Goal: Use online tool/utility: Utilize a website feature to perform a specific function

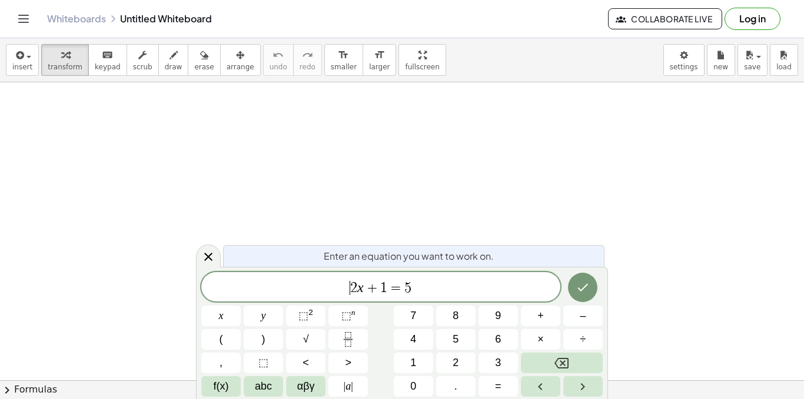
click at [428, 284] on span "2 x + 1 = 5 ​" at bounding box center [380, 288] width 359 height 16
drag, startPoint x: 206, startPoint y: 133, endPoint x: 256, endPoint y: 153, distance: 54.4
click at [350, 334] on icon "Fraction" at bounding box center [348, 339] width 15 height 15
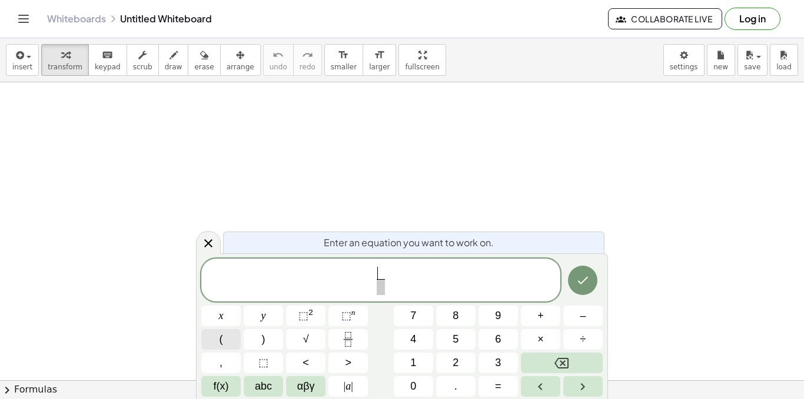
click at [221, 339] on span "(" at bounding box center [221, 340] width 4 height 16
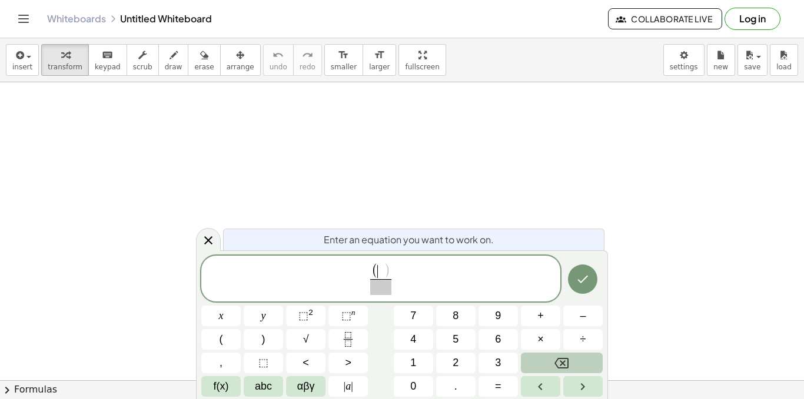
click at [560, 364] on icon "Backspace" at bounding box center [561, 363] width 14 height 14
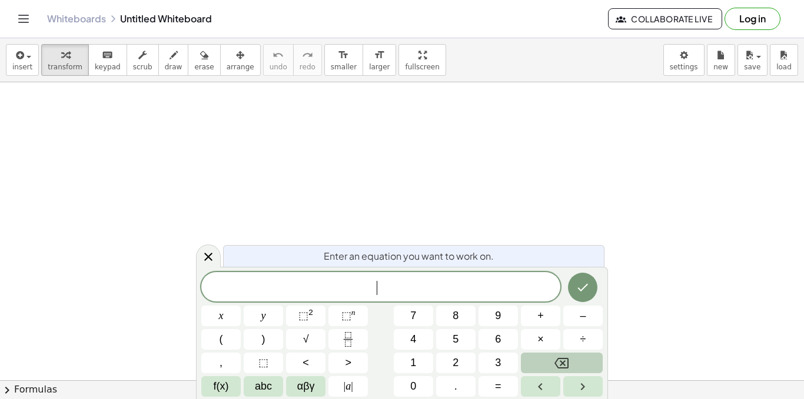
click at [560, 364] on icon "Backspace" at bounding box center [561, 363] width 14 height 14
click at [225, 339] on button "(" at bounding box center [220, 339] width 39 height 21
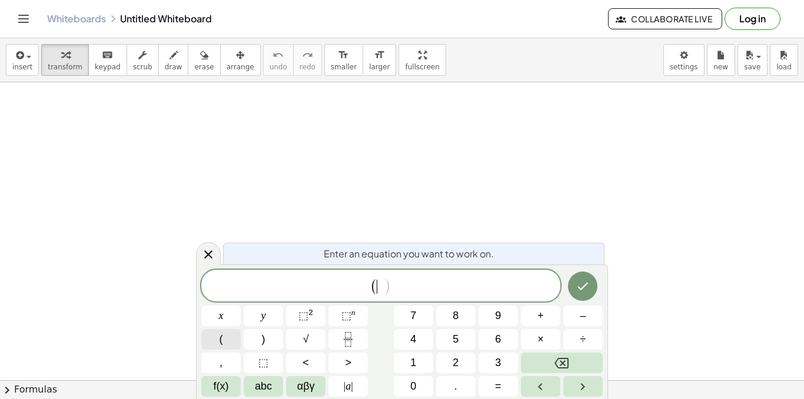
click at [222, 338] on span "(" at bounding box center [221, 340] width 4 height 16
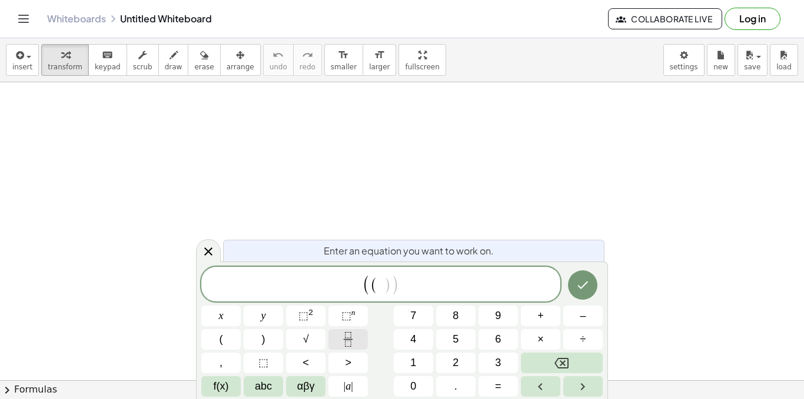
click at [336, 340] on button "Fraction" at bounding box center [347, 339] width 39 height 21
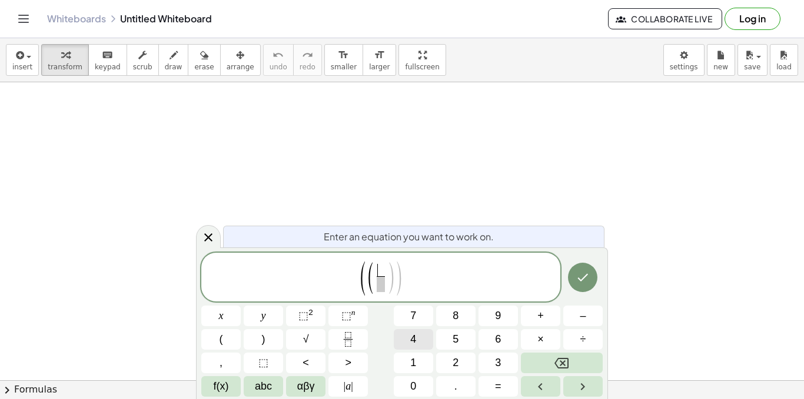
click at [420, 341] on button "4" at bounding box center [413, 339] width 39 height 21
click at [488, 359] on button "3" at bounding box center [497, 363] width 39 height 21
click at [568, 356] on icon "Backspace" at bounding box center [561, 363] width 14 height 14
click at [384, 286] on span "​" at bounding box center [380, 284] width 9 height 16
click at [496, 357] on span "3" at bounding box center [498, 363] width 6 height 16
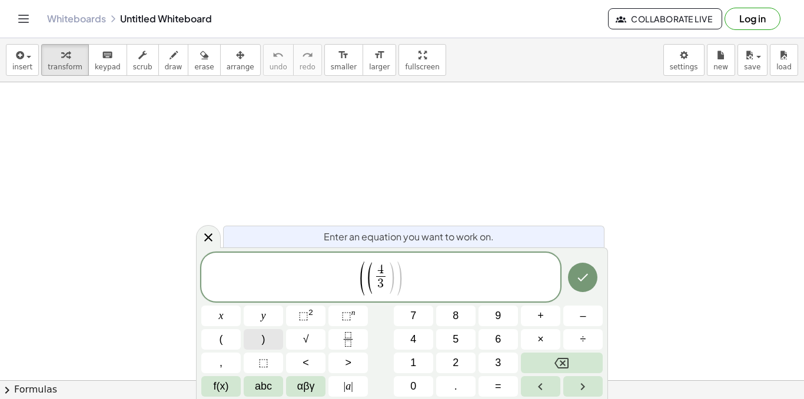
click at [263, 340] on span ")" at bounding box center [264, 340] width 4 height 16
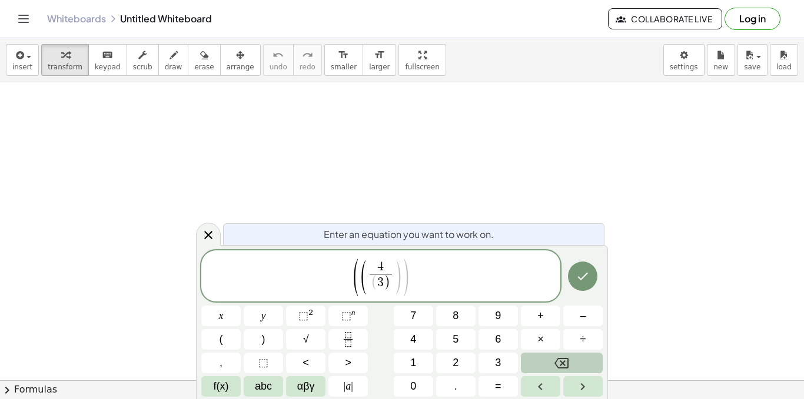
click at [564, 360] on icon "Backspace" at bounding box center [561, 363] width 14 height 14
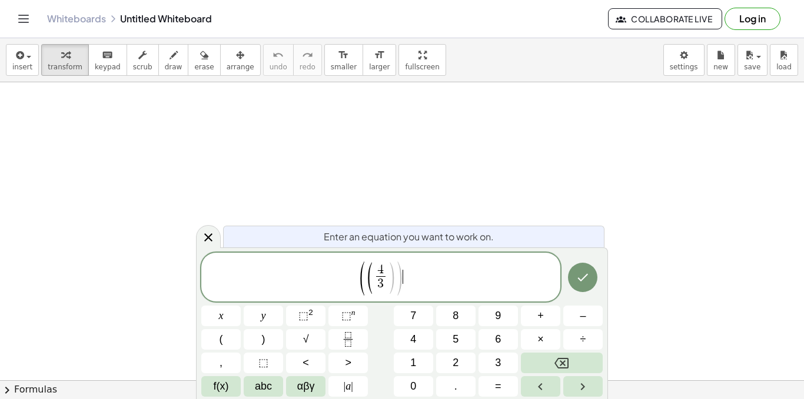
click at [401, 274] on span ")" at bounding box center [398, 279] width 9 height 38
click at [267, 339] on button ")" at bounding box center [263, 339] width 39 height 21
click at [272, 339] on button ")" at bounding box center [263, 339] width 39 height 21
click at [301, 316] on span "⬚" at bounding box center [303, 316] width 10 height 12
click at [339, 315] on button "⬚ n" at bounding box center [347, 316] width 39 height 21
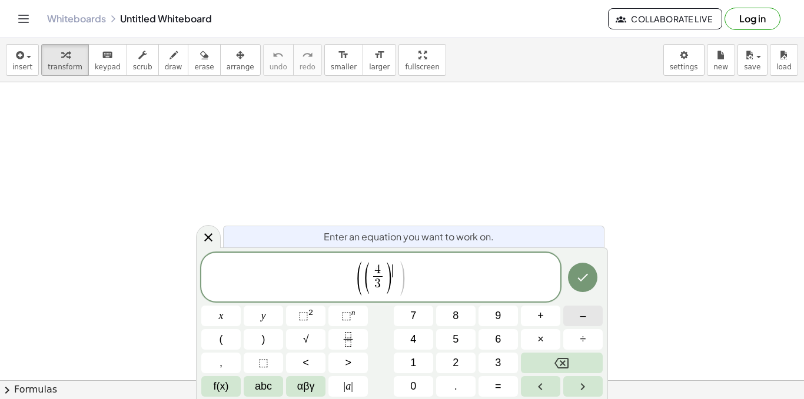
click at [579, 322] on span "–" at bounding box center [582, 316] width 6 height 16
click at [422, 361] on button "1" at bounding box center [413, 363] width 39 height 21
click at [414, 284] on span "( ( 4 3 ​ ) − 1 ) ​" at bounding box center [380, 278] width 359 height 36
click at [579, 318] on button "–" at bounding box center [582, 316] width 39 height 21
click at [386, 278] on span "( 4 3 ​ ​ )" at bounding box center [380, 277] width 29 height 31
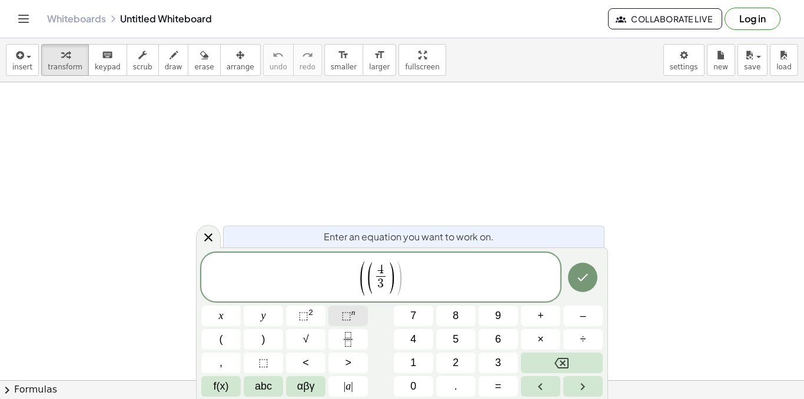
click at [341, 312] on button "⬚ n" at bounding box center [347, 316] width 39 height 21
click at [405, 287] on span "( ( 4 3 ​ ) ) ​" at bounding box center [380, 278] width 359 height 36
click at [346, 314] on span "⬚" at bounding box center [346, 316] width 10 height 12
click at [583, 316] on span "–" at bounding box center [582, 316] width 6 height 16
click at [422, 363] on button "1" at bounding box center [413, 363] width 39 height 21
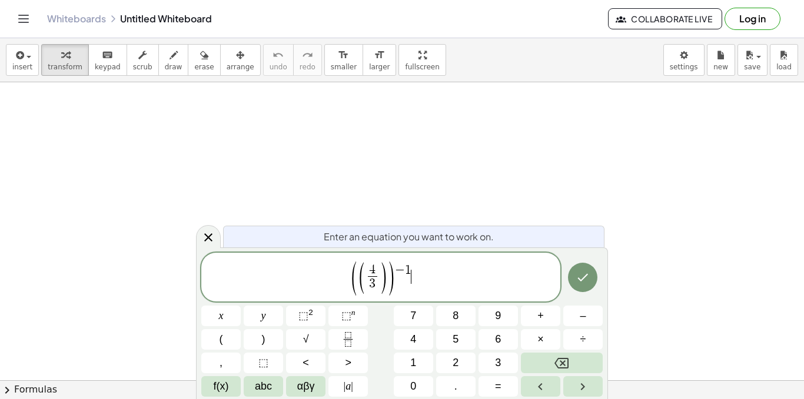
click at [425, 277] on span "( ( 4 3 ​ ) ) − 1 ​" at bounding box center [380, 278] width 359 height 36
click at [581, 306] on button "–" at bounding box center [582, 316] width 39 height 21
click at [232, 333] on button "(" at bounding box center [220, 339] width 39 height 21
click at [352, 341] on icon "Fraction" at bounding box center [348, 339] width 15 height 15
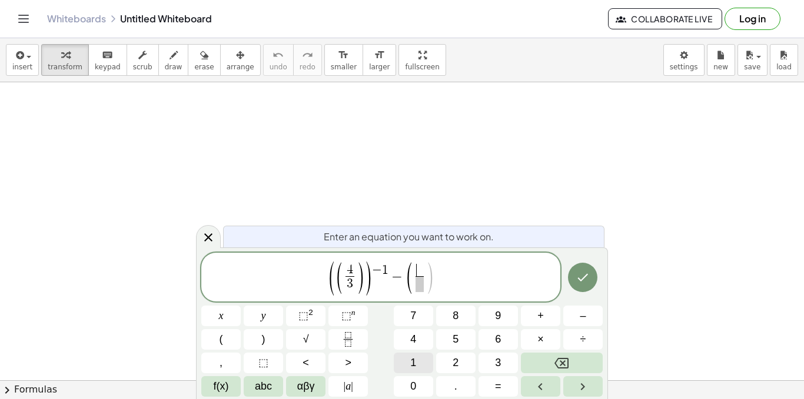
click at [415, 365] on span "1" at bounding box center [413, 363] width 6 height 16
click at [422, 289] on span "​" at bounding box center [419, 284] width 9 height 16
click at [415, 339] on span "4" at bounding box center [413, 340] width 6 height 16
click at [437, 284] on span "( ( 4 3 ​ ) ) − 1 − ( 1 4 ​ ​ )" at bounding box center [380, 278] width 359 height 36
click at [267, 337] on button ")" at bounding box center [263, 339] width 39 height 21
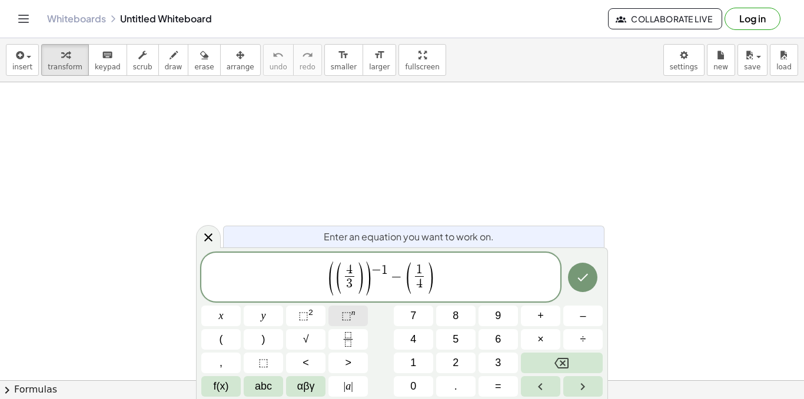
click at [342, 312] on span "⬚" at bounding box center [346, 316] width 10 height 12
click at [573, 312] on button "–" at bounding box center [582, 316] width 39 height 21
click at [412, 359] on span "1" at bounding box center [413, 363] width 6 height 16
click at [452, 281] on span "( ( 4 3 ​ ) ) − 1 − ( 1 4 ​ ) − 1 ​" at bounding box center [380, 278] width 359 height 36
click at [468, 280] on span "( ( 4 3 ​ ) ) − 1 − ( 1 4 ​ ) − 1 ​" at bounding box center [380, 278] width 359 height 36
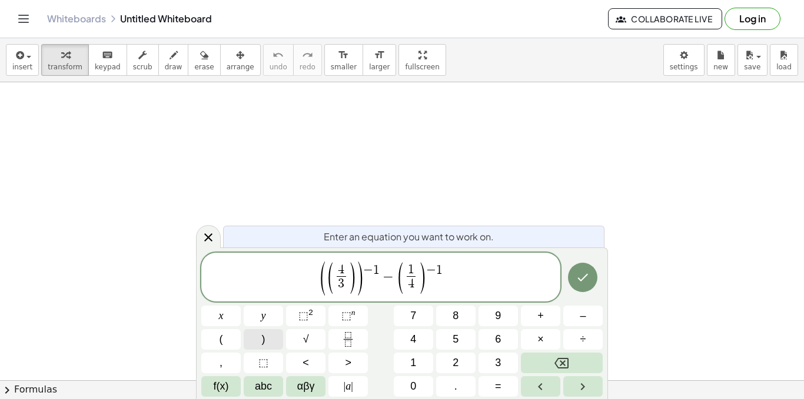
click at [258, 331] on button ")" at bounding box center [263, 339] width 39 height 21
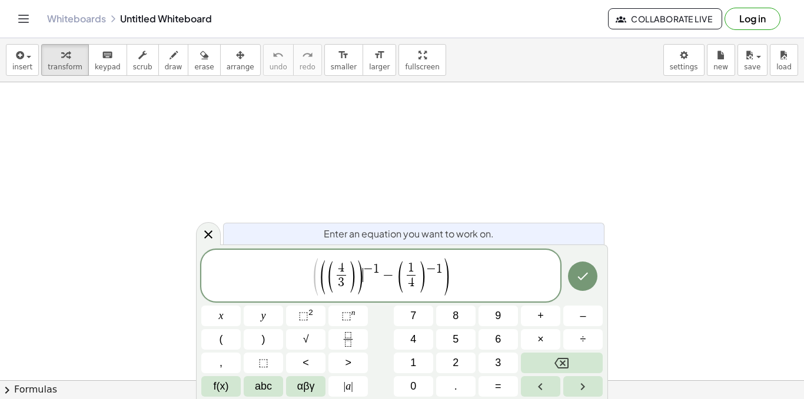
click at [362, 285] on span ")" at bounding box center [359, 277] width 9 height 38
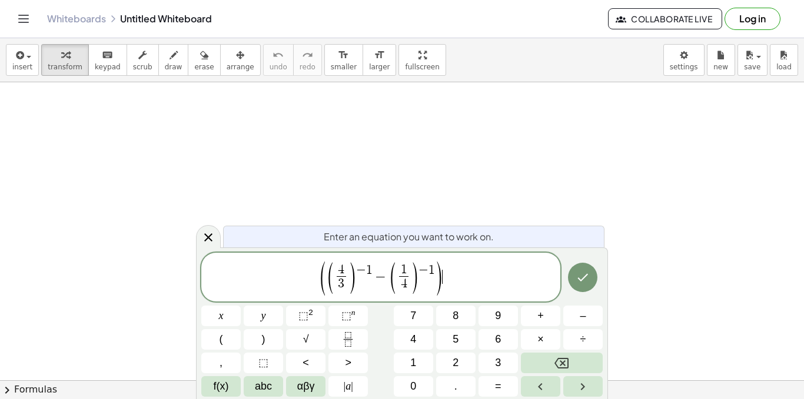
click at [479, 285] on span "( ( 4 3 ​ ) − 1 − ( 1 4 ​ ) − 1 ) ​" at bounding box center [380, 278] width 359 height 36
click at [342, 316] on span "⬚" at bounding box center [346, 316] width 10 height 12
click at [585, 314] on span "–" at bounding box center [582, 316] width 6 height 16
click at [425, 363] on button "1" at bounding box center [413, 363] width 39 height 21
click at [585, 285] on icon "Done" at bounding box center [582, 278] width 14 height 14
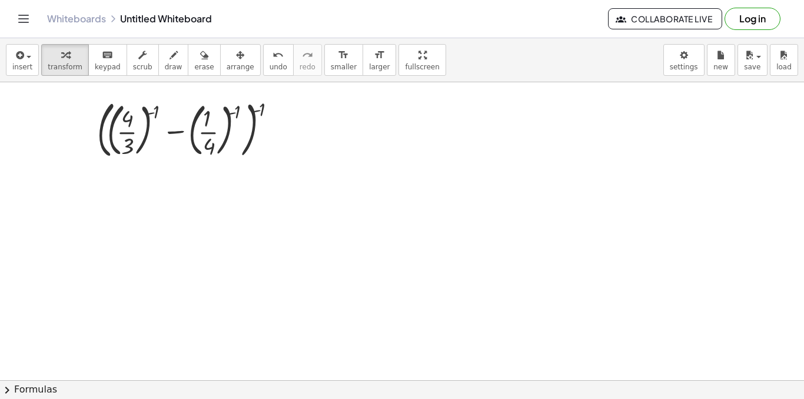
scroll to position [226, 0]
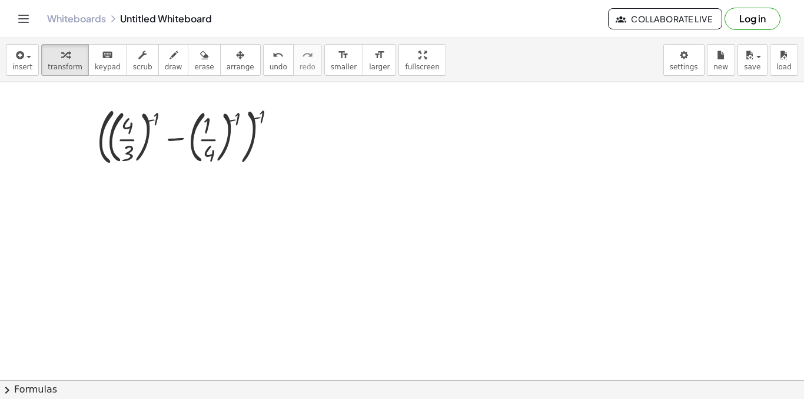
drag, startPoint x: 506, startPoint y: 199, endPoint x: 617, endPoint y: 222, distance: 113.6
click at [617, 222] on div at bounding box center [402, 192] width 804 height 673
drag, startPoint x: 211, startPoint y: 139, endPoint x: 213, endPoint y: 127, distance: 12.6
click at [213, 127] on div at bounding box center [192, 136] width 203 height 68
click at [165, 137] on div at bounding box center [192, 136] width 203 height 68
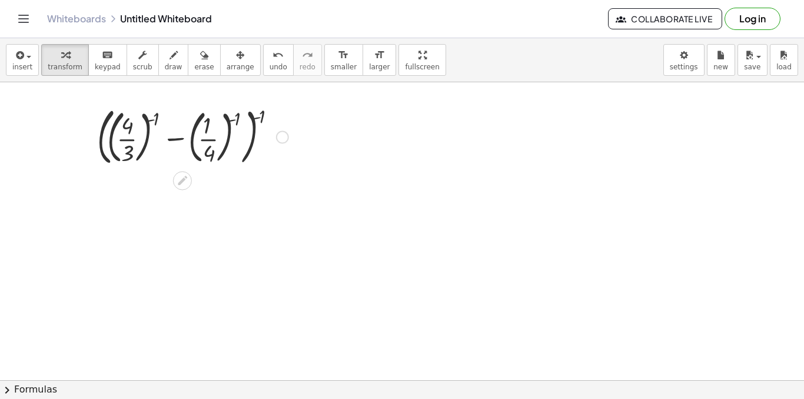
drag, startPoint x: 46, startPoint y: 119, endPoint x: 115, endPoint y: 125, distance: 68.5
click at [115, 125] on div "( + ( · 4 · 3 ) ( - 1 ) − ( · 1 · 4 ) ( - 1 ) ) ( - 1 )" at bounding box center [402, 192] width 804 height 673
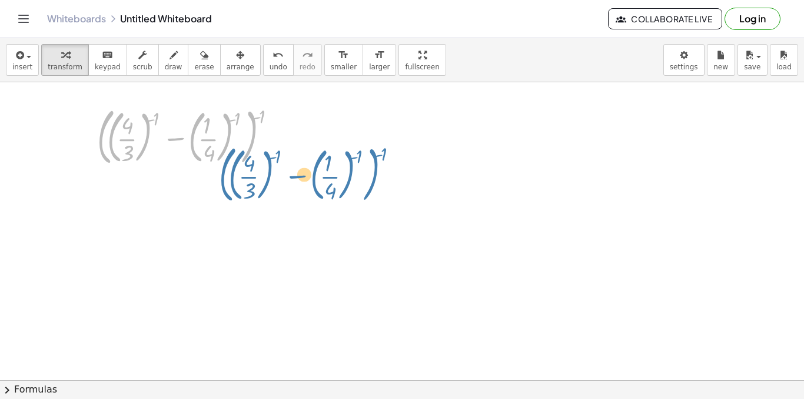
drag, startPoint x: 100, startPoint y: 124, endPoint x: 222, endPoint y: 162, distance: 127.8
click at [222, 162] on div at bounding box center [192, 136] width 203 height 68
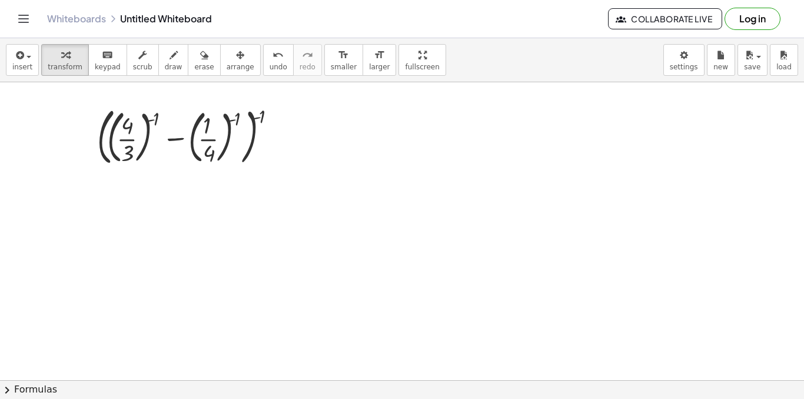
drag, startPoint x: 409, startPoint y: 282, endPoint x: 522, endPoint y: 271, distance: 113.0
click at [522, 271] on div at bounding box center [402, 192] width 804 height 673
drag, startPoint x: 203, startPoint y: 155, endPoint x: 144, endPoint y: 135, distance: 62.7
click at [144, 135] on div at bounding box center [192, 136] width 203 height 68
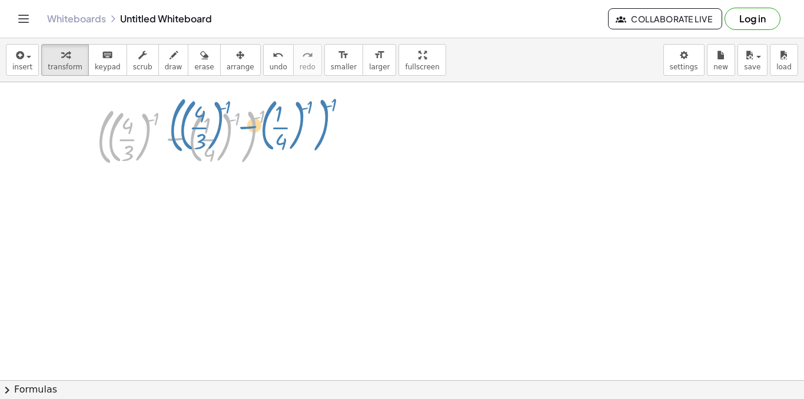
drag, startPoint x: 97, startPoint y: 132, endPoint x: 153, endPoint y: 125, distance: 56.4
click at [153, 125] on div at bounding box center [192, 136] width 203 height 68
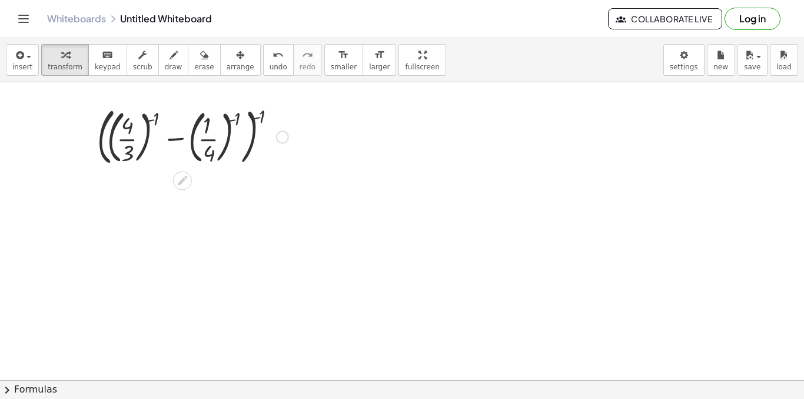
click at [187, 142] on div at bounding box center [192, 136] width 203 height 68
click at [263, 128] on div at bounding box center [192, 136] width 203 height 68
click at [679, 68] on body "Graspable Math Activities Get Started Activity Bank Assigned Work Classes White…" at bounding box center [402, 199] width 804 height 399
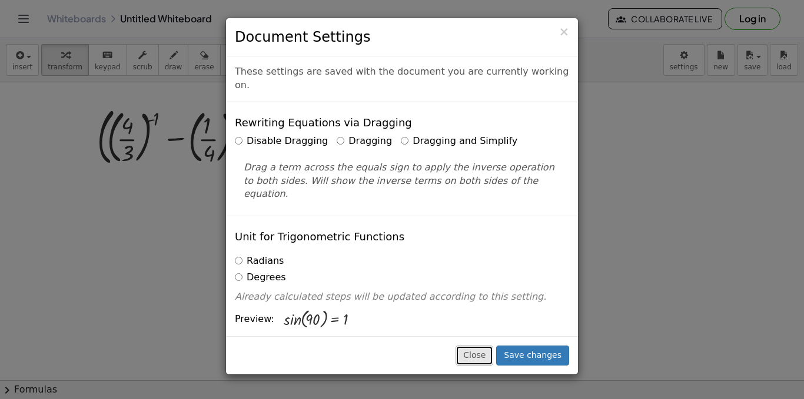
click at [479, 357] on button "Close" at bounding box center [474, 356] width 38 height 20
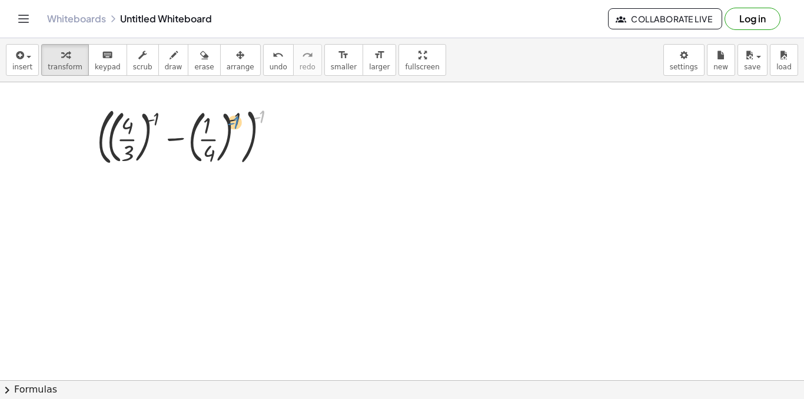
drag, startPoint x: 254, startPoint y: 116, endPoint x: 228, endPoint y: 122, distance: 27.1
click at [228, 122] on div at bounding box center [192, 136] width 203 height 68
drag, startPoint x: 234, startPoint y: 114, endPoint x: 253, endPoint y: 108, distance: 20.3
click at [253, 108] on div at bounding box center [192, 136] width 203 height 68
drag, startPoint x: 208, startPoint y: 148, endPoint x: 120, endPoint y: 129, distance: 90.2
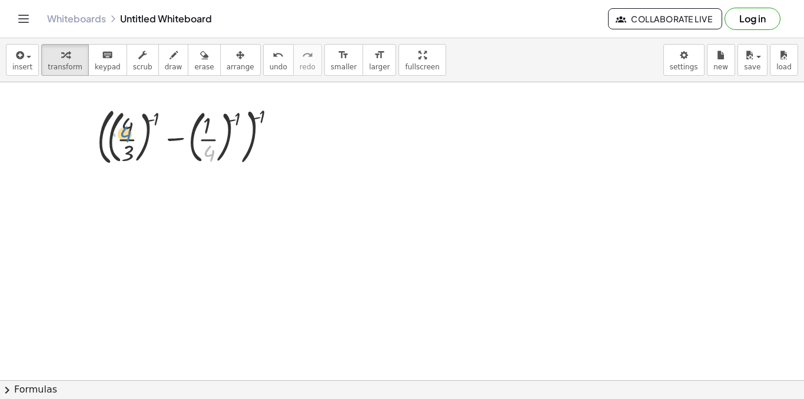
click at [120, 129] on div at bounding box center [192, 136] width 203 height 68
click at [181, 182] on icon at bounding box center [182, 180] width 9 height 9
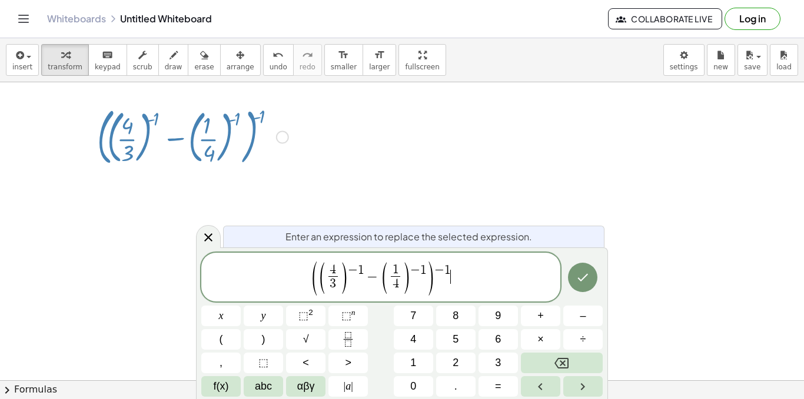
click at [480, 276] on span "( ( 4 3 ​ ) − 1 − ( 1 4 ​ ) − 1 ) − 1 ​" at bounding box center [380, 278] width 359 height 36
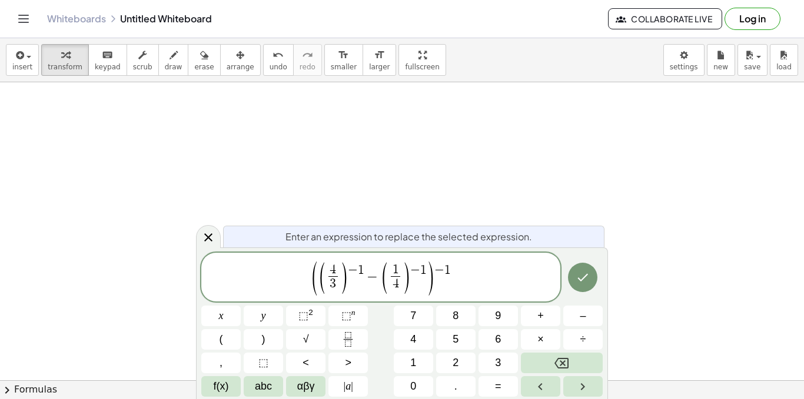
scroll to position [0, 0]
click at [241, 306] on div at bounding box center [220, 316] width 39 height 21
click at [585, 276] on icon "Done" at bounding box center [582, 278] width 14 height 14
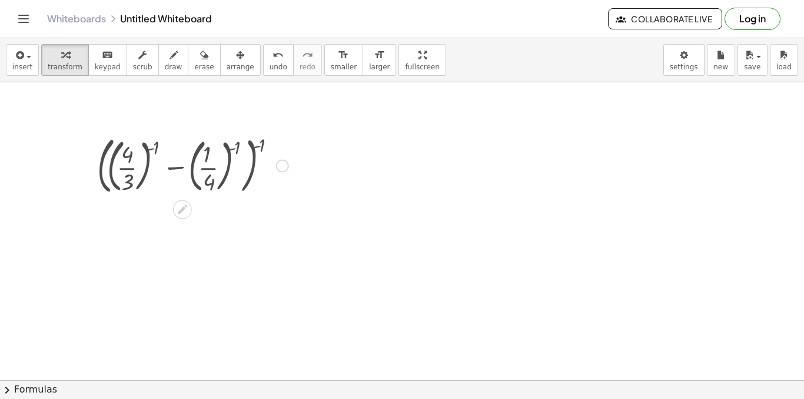
scroll to position [226, 0]
